Goal: Task Accomplishment & Management: Use online tool/utility

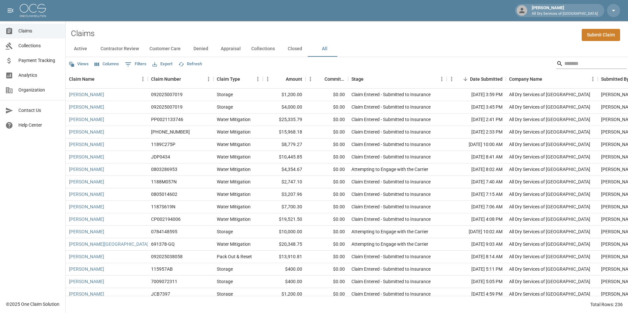
click at [575, 65] on input "Search" at bounding box center [590, 63] width 53 height 11
click at [565, 61] on input "Search" at bounding box center [590, 63] width 53 height 11
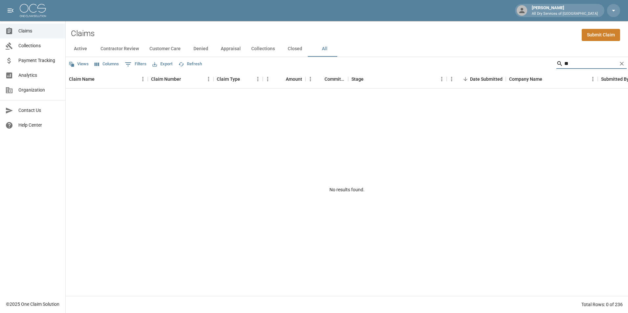
type input "*"
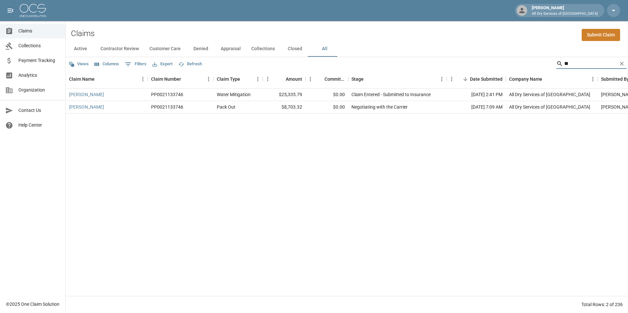
type input "*"
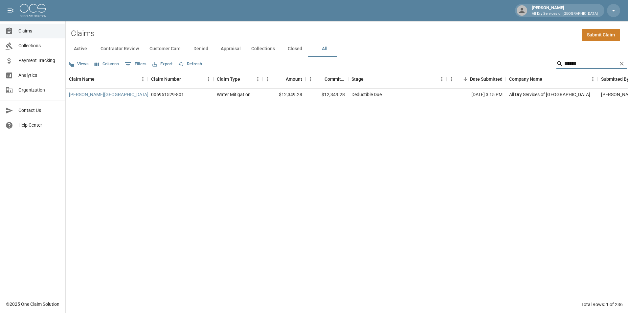
click at [577, 64] on input "******" at bounding box center [590, 63] width 53 height 11
type input "*"
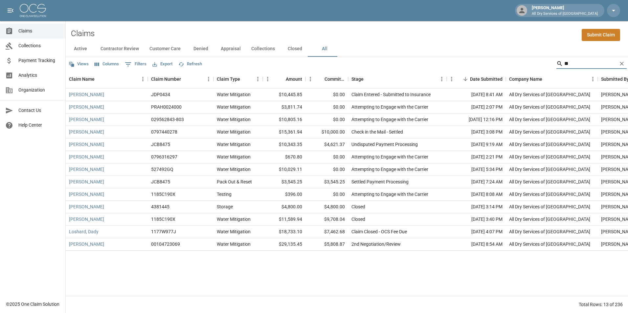
type input "*"
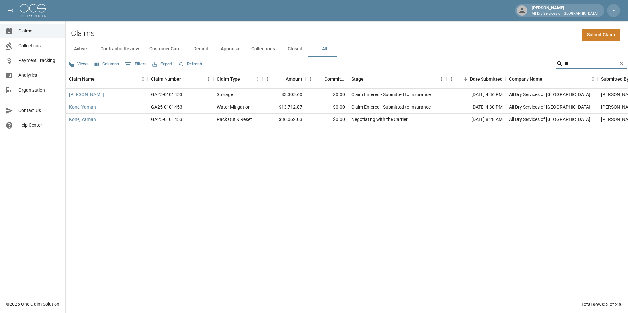
type input "*"
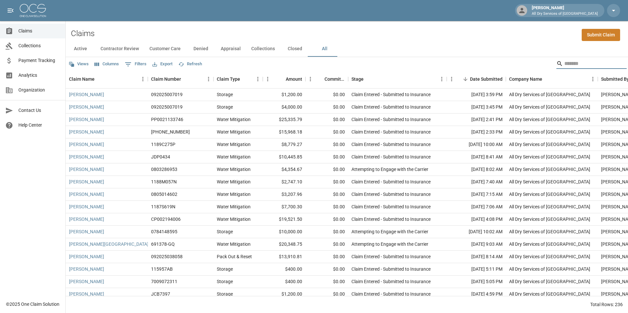
click at [576, 63] on input "Search" at bounding box center [590, 63] width 53 height 11
click at [560, 32] on div "Claims Submit Claim" at bounding box center [347, 31] width 562 height 20
click at [577, 60] on input "Search" at bounding box center [590, 63] width 53 height 11
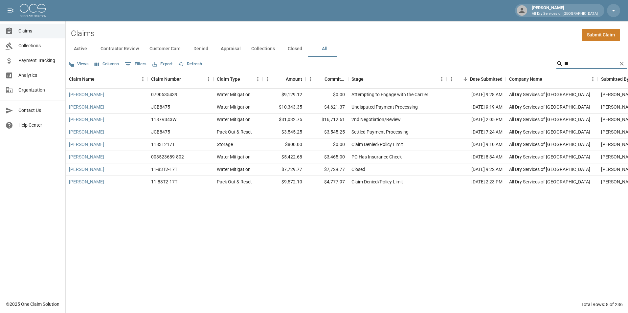
type input "*"
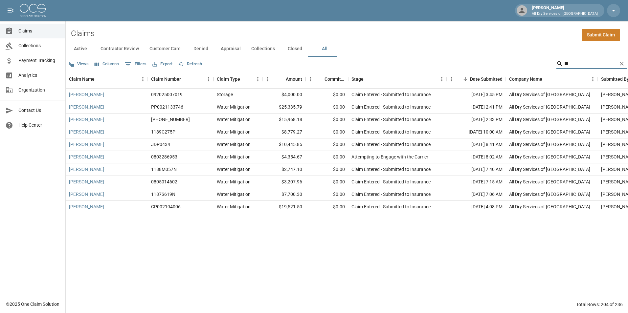
type input "*"
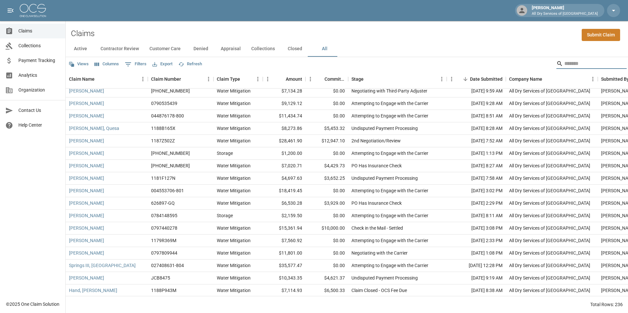
scroll to position [591, 0]
click at [305, 216] on div "$2,159.50" at bounding box center [284, 215] width 43 height 12
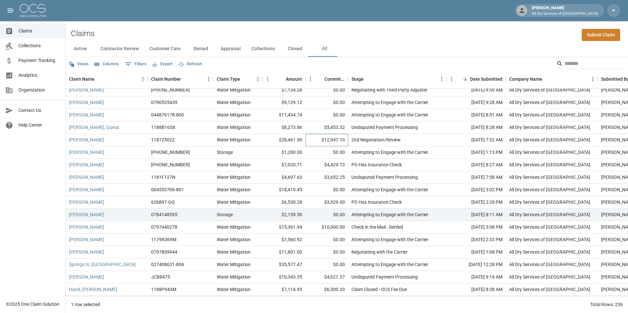
click at [308, 140] on div "$12,947.10" at bounding box center [326, 140] width 43 height 12
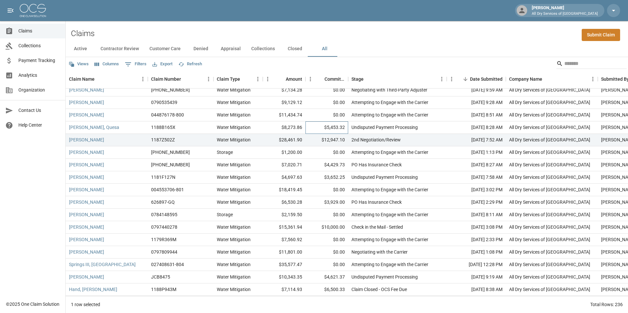
click at [306, 130] on div "$5,453.32" at bounding box center [326, 128] width 43 height 12
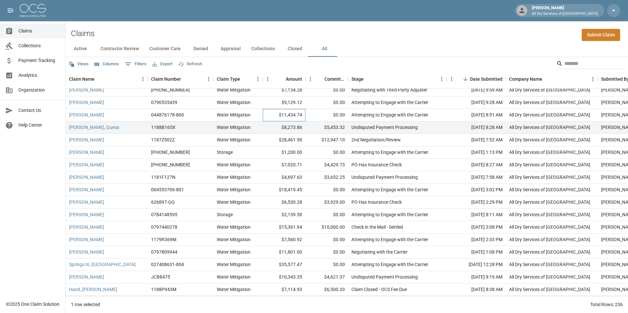
click at [302, 115] on div "$11,434.74" at bounding box center [284, 115] width 43 height 12
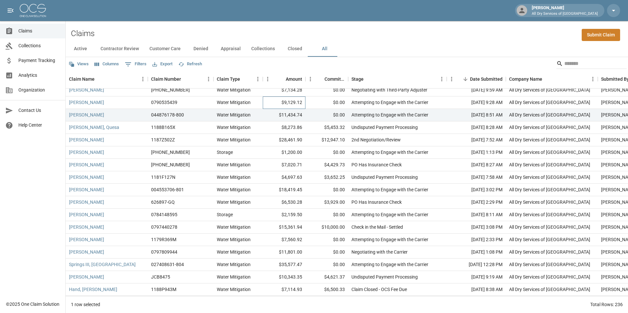
click at [301, 104] on div "$9,129.12" at bounding box center [284, 103] width 43 height 12
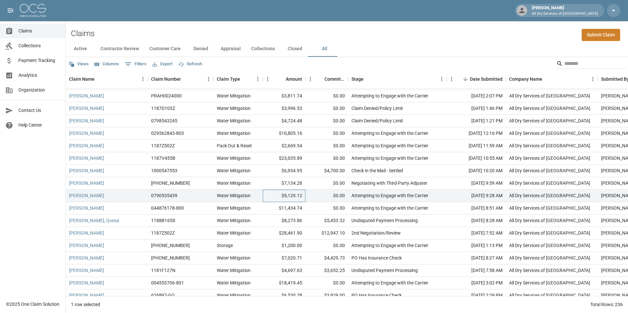
scroll to position [493, 0]
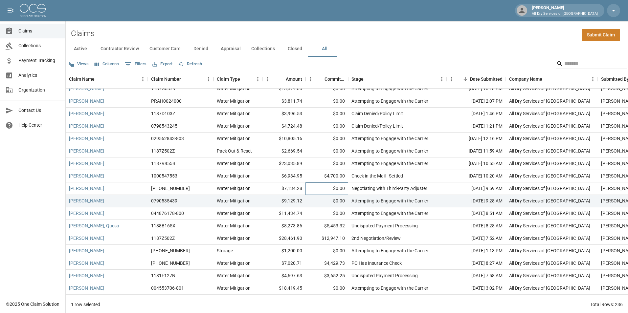
click at [311, 188] on div "$0.00" at bounding box center [326, 189] width 43 height 12
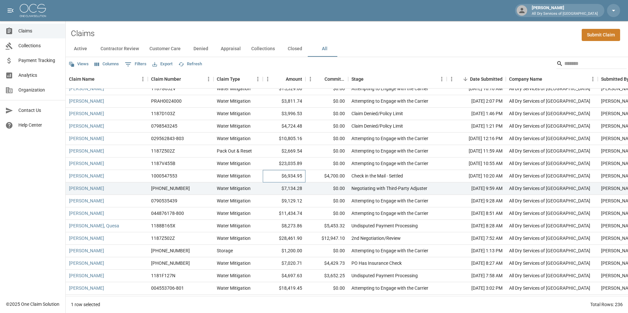
click at [305, 175] on div "$6,934.95" at bounding box center [284, 176] width 43 height 12
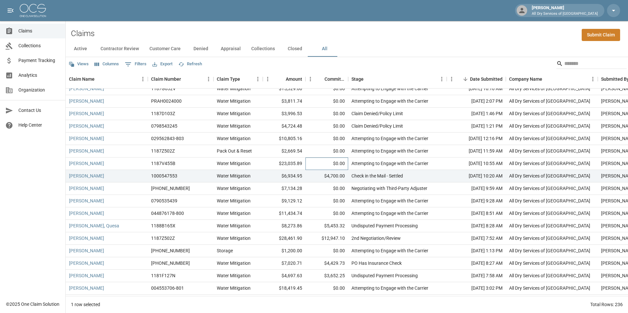
click at [308, 164] on div "$0.00" at bounding box center [326, 164] width 43 height 12
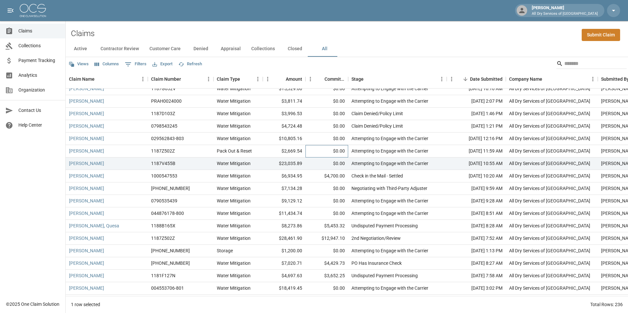
click at [311, 150] on div "$0.00" at bounding box center [326, 151] width 43 height 12
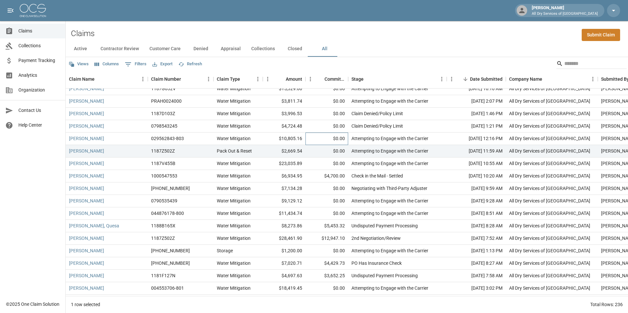
click at [309, 139] on div "$0.00" at bounding box center [326, 139] width 43 height 12
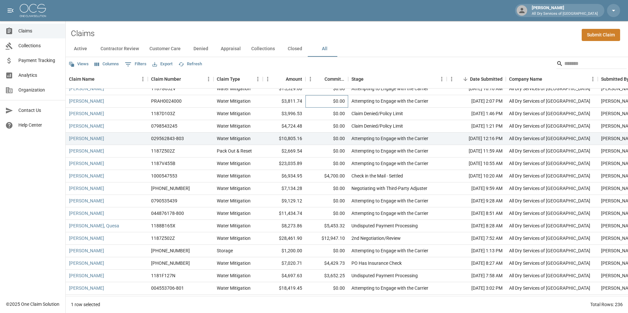
click at [313, 101] on div "$0.00" at bounding box center [326, 101] width 43 height 12
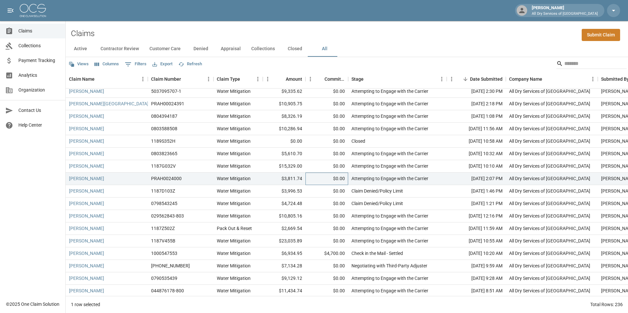
scroll to position [394, 0]
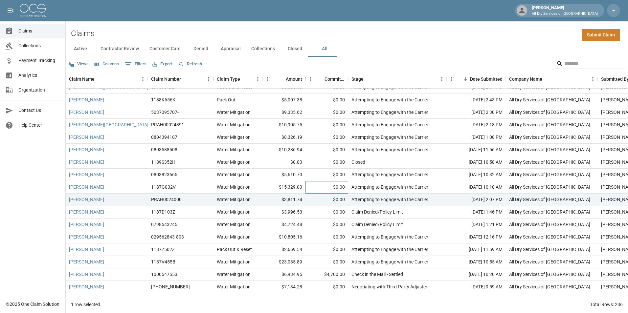
click at [310, 188] on div "$0.00" at bounding box center [326, 187] width 43 height 12
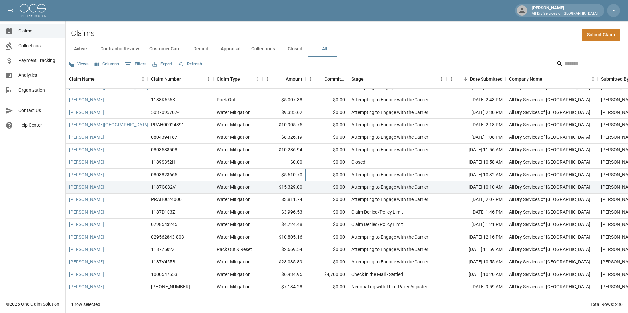
click at [309, 174] on div "$0.00" at bounding box center [326, 175] width 43 height 12
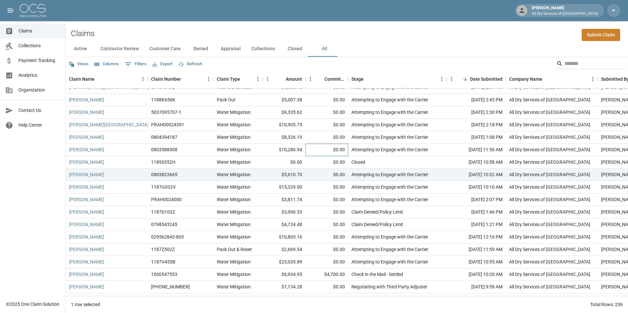
click at [314, 147] on div "$0.00" at bounding box center [326, 150] width 43 height 12
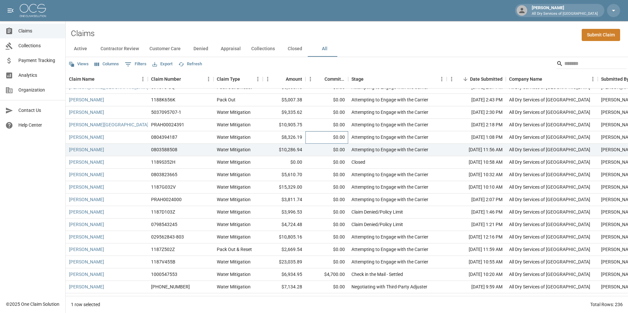
click at [311, 136] on div "$0.00" at bounding box center [326, 137] width 43 height 12
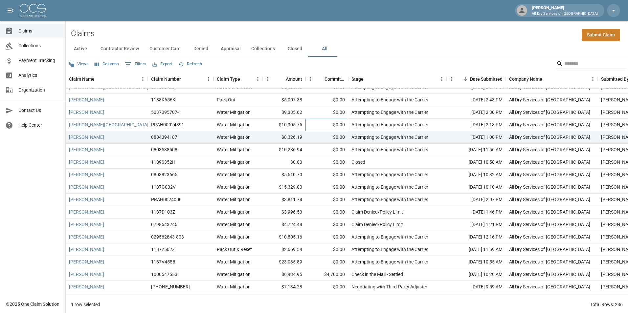
click at [313, 126] on div "$0.00" at bounding box center [326, 125] width 43 height 12
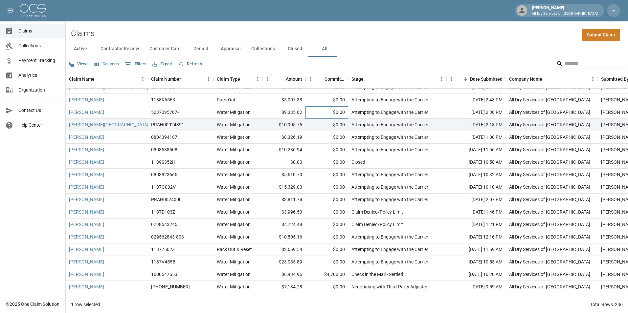
click at [316, 113] on div "$0.00" at bounding box center [326, 112] width 43 height 12
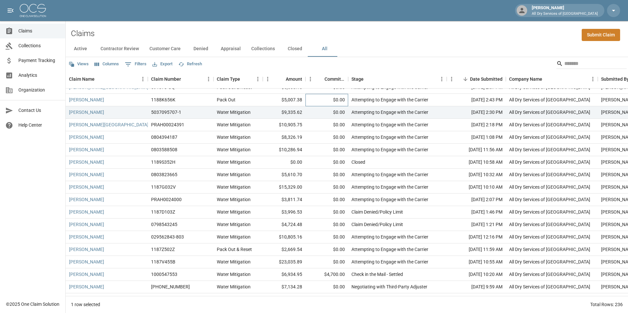
click at [316, 101] on div "$0.00" at bounding box center [326, 100] width 43 height 12
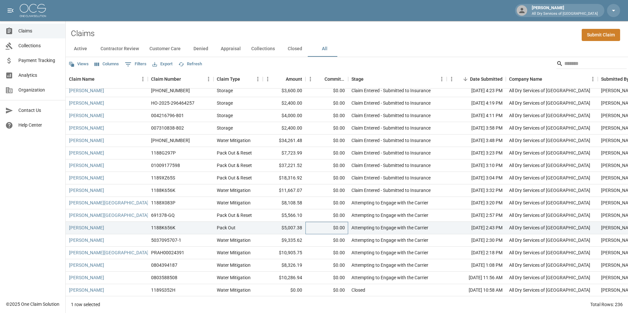
scroll to position [263, 0]
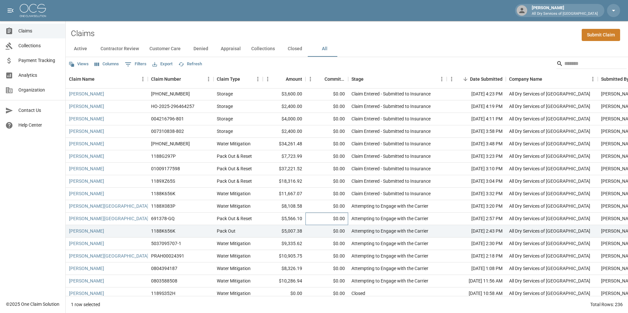
click at [318, 220] on div "$0.00" at bounding box center [326, 219] width 43 height 12
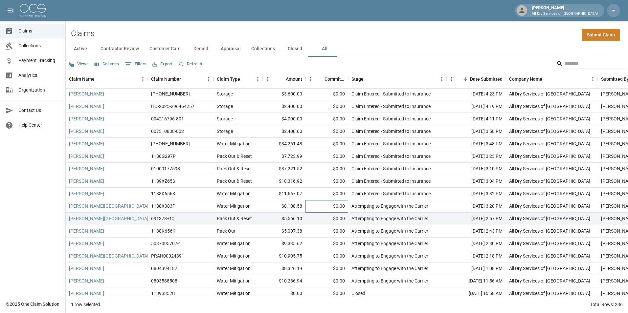
click at [319, 205] on div "$0.00" at bounding box center [326, 206] width 43 height 12
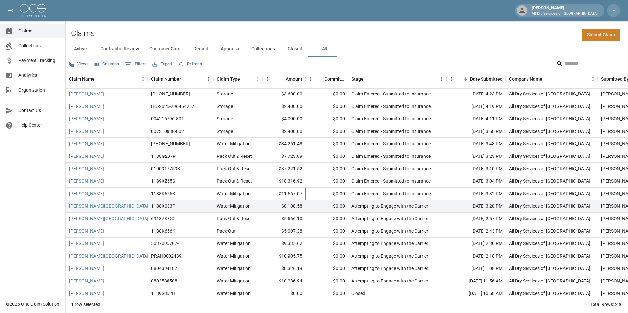
click at [315, 193] on div "$0.00" at bounding box center [326, 194] width 43 height 12
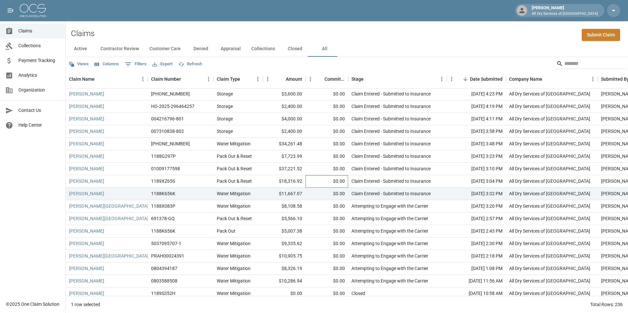
click at [317, 180] on div "$0.00" at bounding box center [326, 181] width 43 height 12
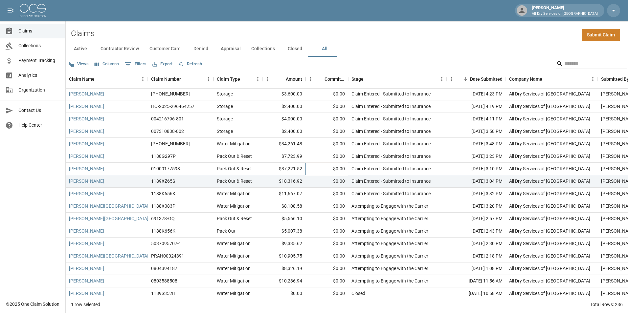
click at [320, 168] on div "$0.00" at bounding box center [326, 169] width 43 height 12
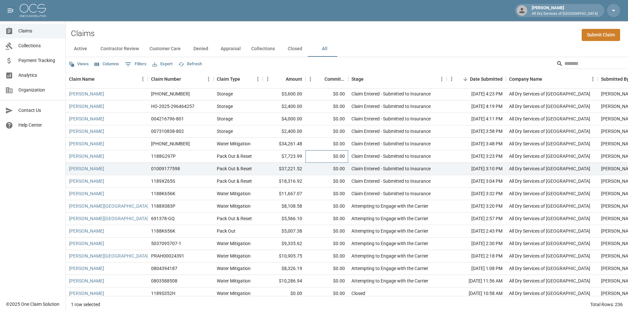
click at [319, 157] on div "$0.00" at bounding box center [326, 156] width 43 height 12
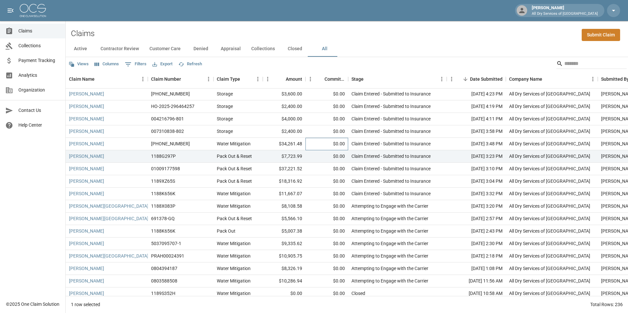
click at [322, 146] on div "$0.00" at bounding box center [326, 144] width 43 height 12
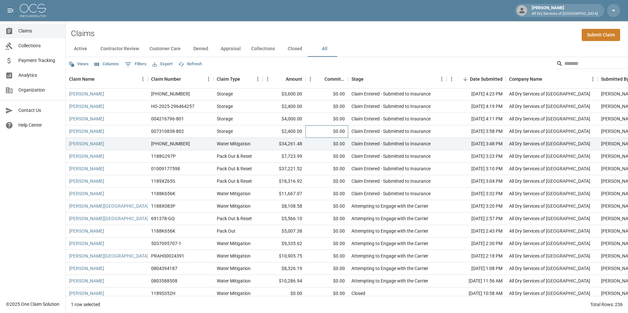
click at [321, 134] on div "$0.00" at bounding box center [326, 131] width 43 height 12
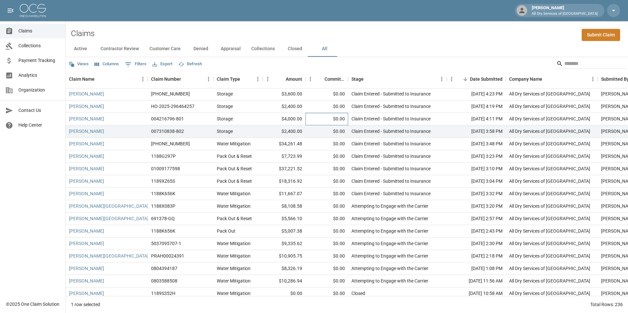
click at [321, 118] on div "$0.00" at bounding box center [326, 119] width 43 height 12
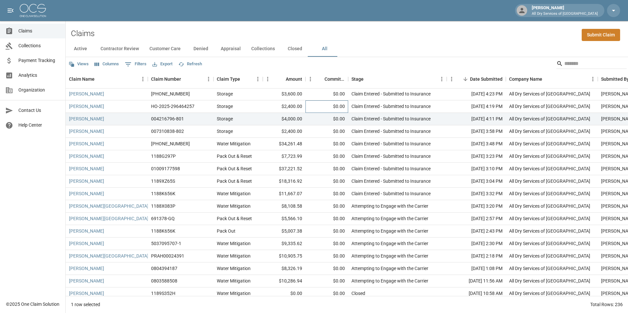
click at [321, 104] on div "$0.00" at bounding box center [326, 107] width 43 height 12
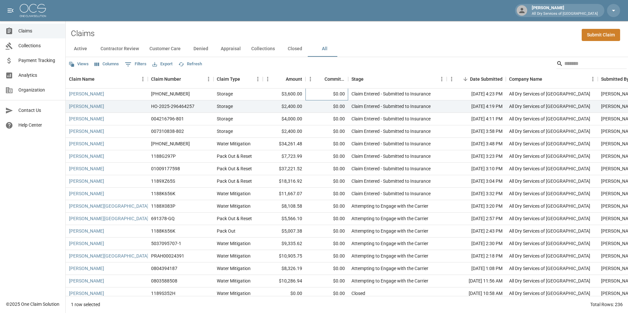
click at [320, 91] on div "$0.00" at bounding box center [326, 94] width 43 height 12
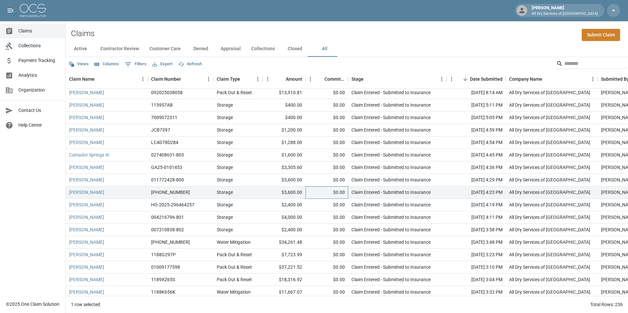
scroll to position [131, 0]
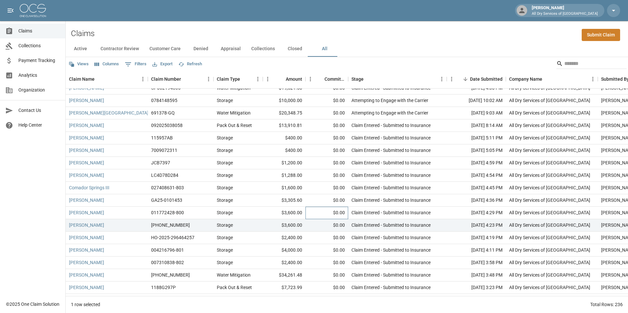
click at [314, 213] on div "$0.00" at bounding box center [326, 213] width 43 height 12
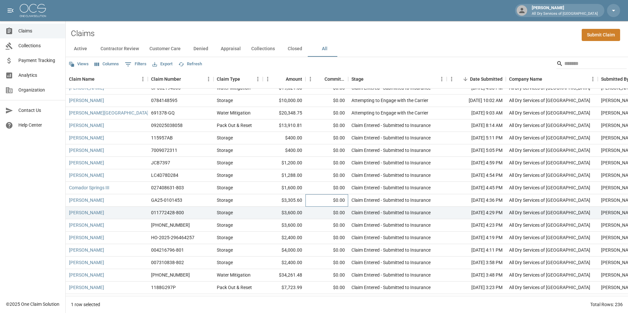
click at [316, 199] on div "$0.00" at bounding box center [326, 200] width 43 height 12
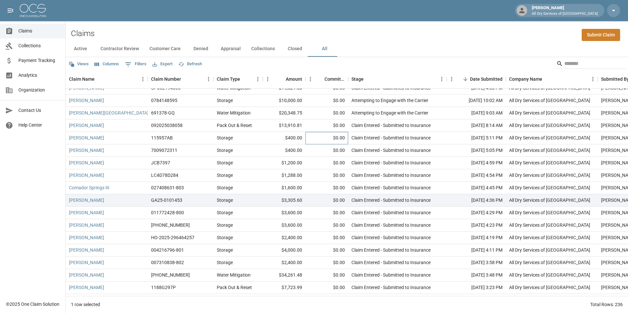
click at [322, 137] on div "$0.00" at bounding box center [326, 138] width 43 height 12
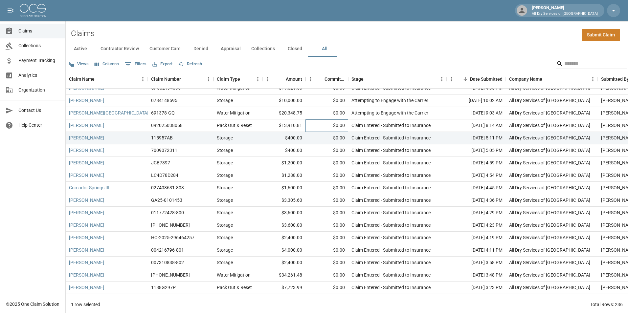
click at [318, 123] on div "$0.00" at bounding box center [326, 126] width 43 height 12
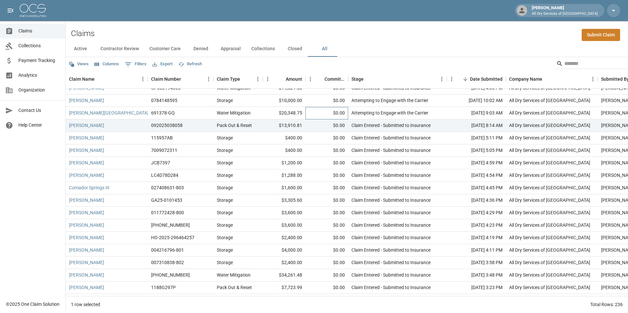
click at [319, 114] on div "$0.00" at bounding box center [326, 113] width 43 height 12
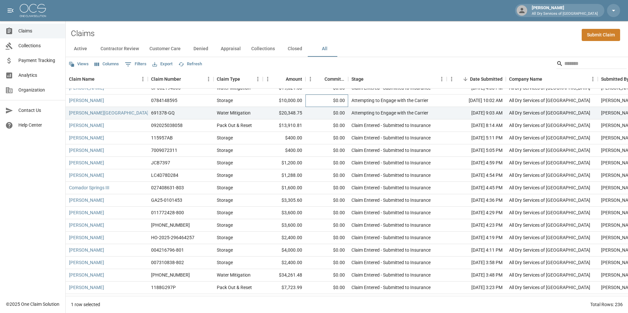
click at [320, 101] on div "$0.00" at bounding box center [326, 101] width 43 height 12
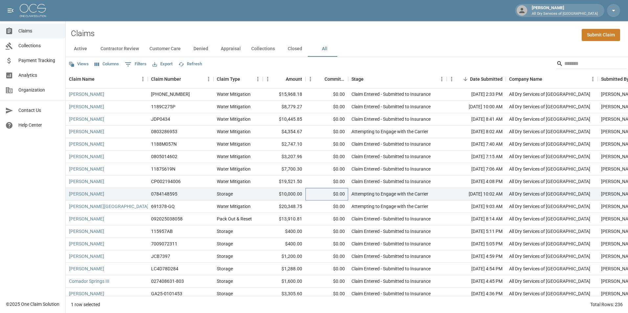
scroll to position [33, 0]
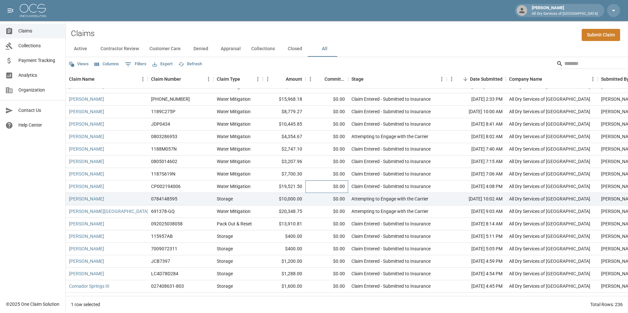
click at [317, 184] on div "$0.00" at bounding box center [326, 187] width 43 height 12
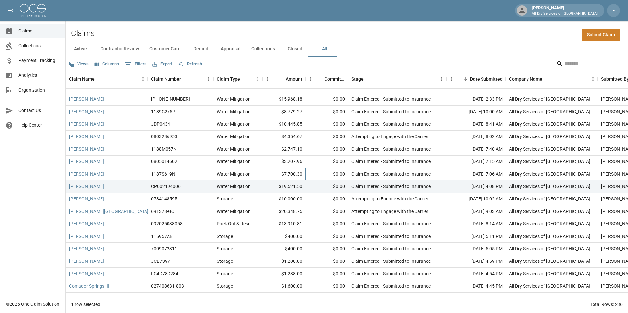
click at [319, 173] on div "$0.00" at bounding box center [326, 174] width 43 height 12
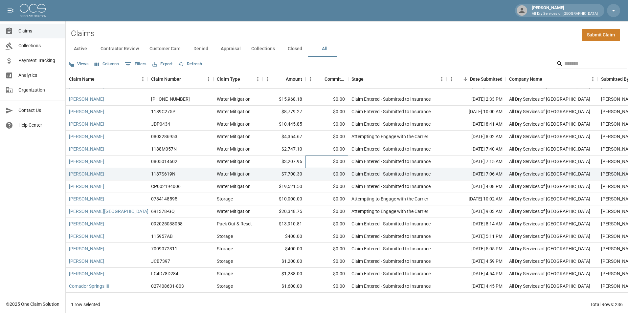
click at [323, 162] on div "$0.00" at bounding box center [326, 162] width 43 height 12
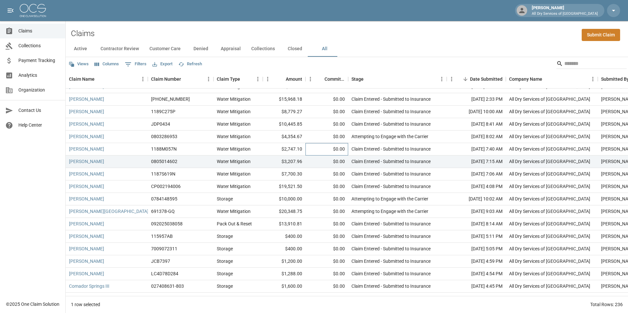
click at [323, 146] on div "$0.00" at bounding box center [326, 149] width 43 height 12
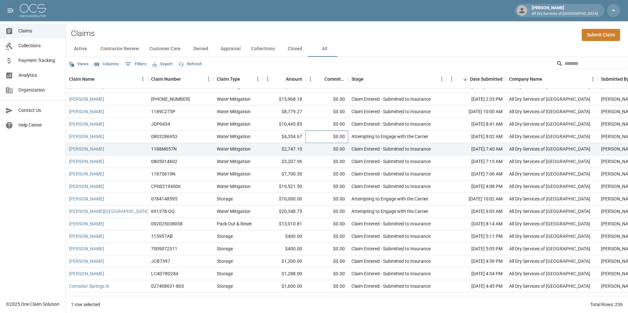
click at [321, 137] on div "$0.00" at bounding box center [326, 137] width 43 height 12
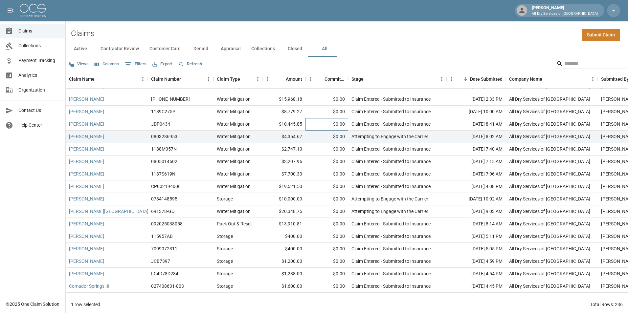
click at [320, 123] on div "$0.00" at bounding box center [326, 124] width 43 height 12
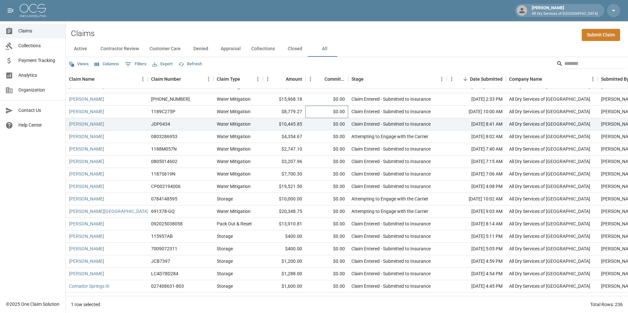
click at [323, 109] on div "$0.00" at bounding box center [326, 112] width 43 height 12
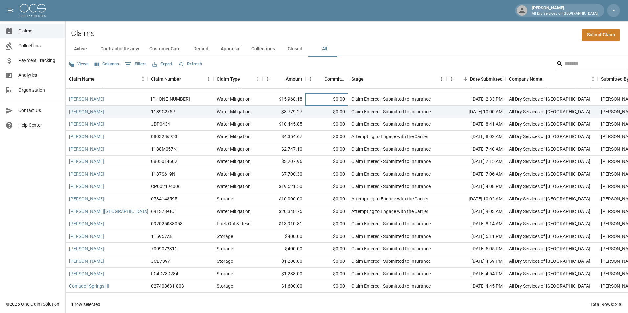
click at [323, 100] on div "$0.00" at bounding box center [326, 99] width 43 height 12
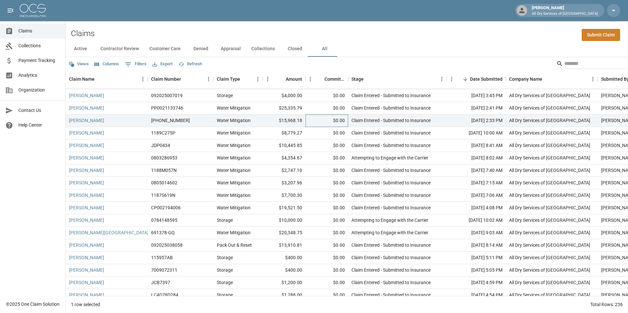
scroll to position [0, 0]
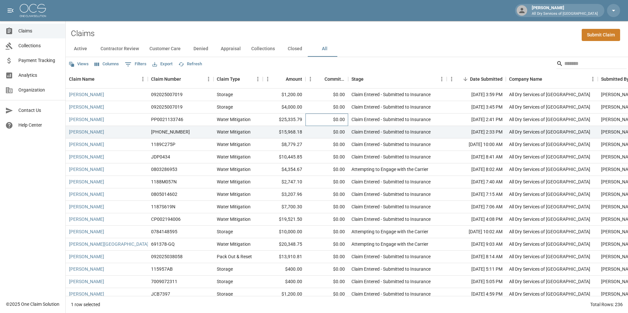
click at [319, 117] on div "$0.00" at bounding box center [326, 120] width 43 height 12
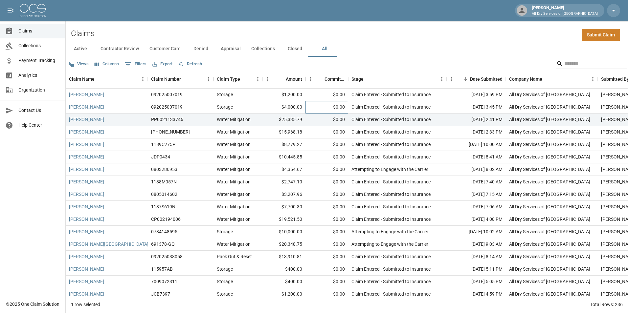
click at [321, 109] on div "$0.00" at bounding box center [326, 107] width 43 height 12
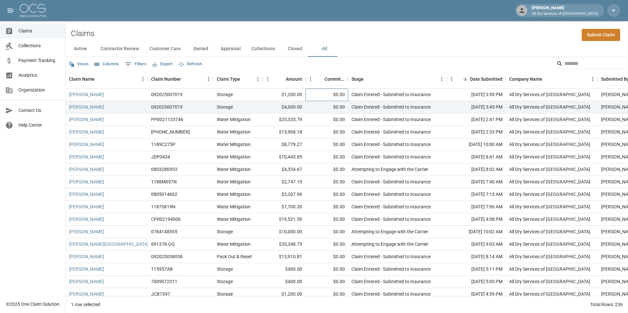
click at [322, 94] on div "$0.00" at bounding box center [326, 95] width 43 height 12
